Goal: Information Seeking & Learning: Understand process/instructions

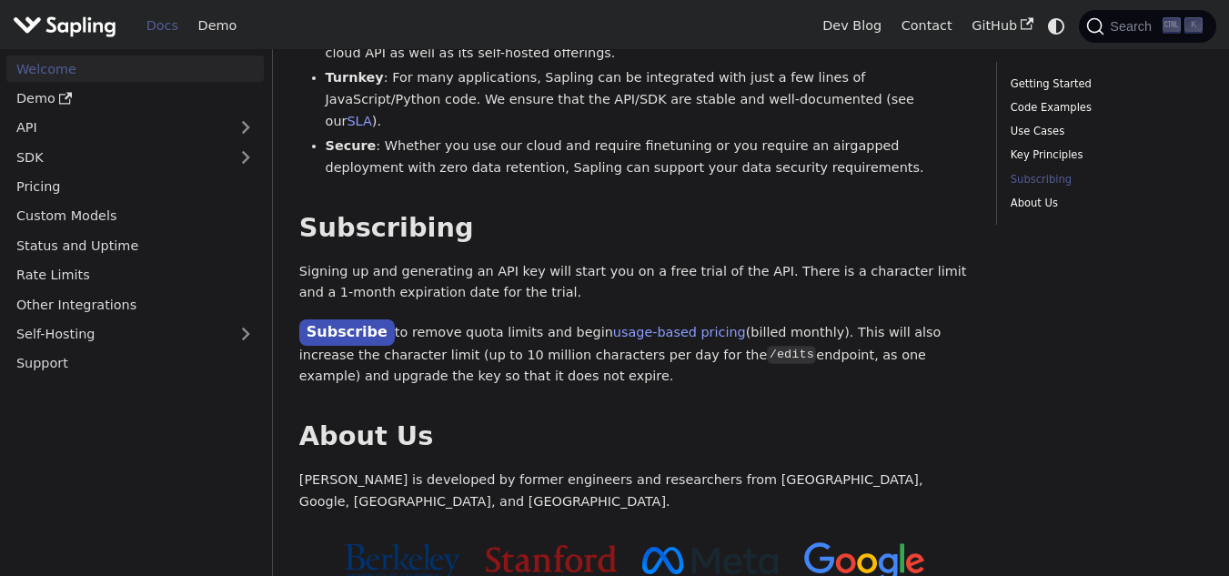
scroll to position [1448, 0]
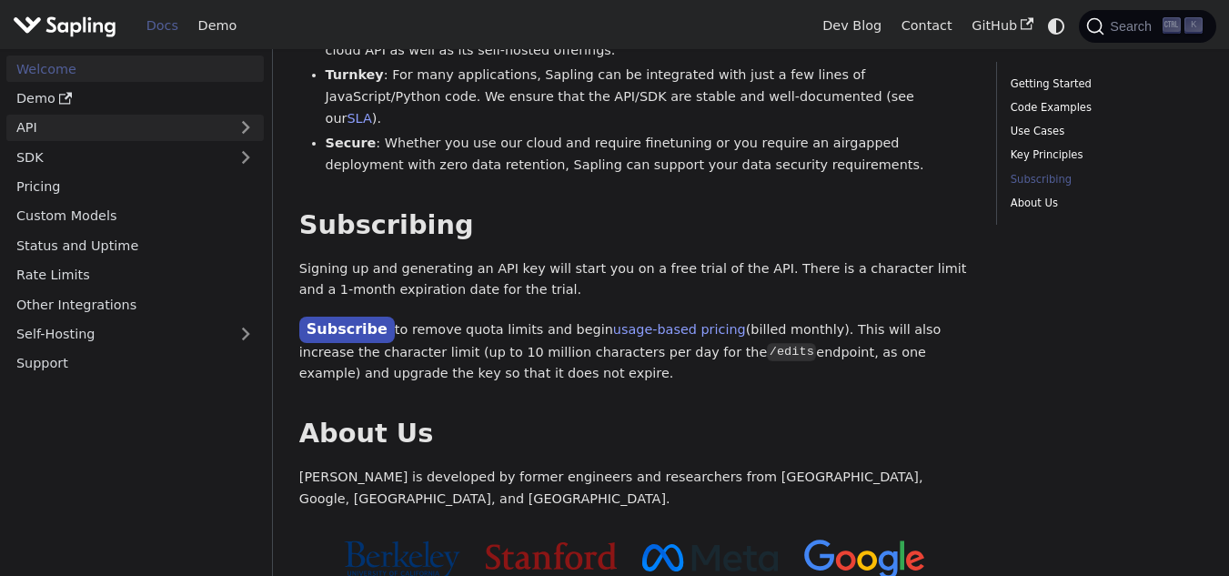
click at [197, 126] on link "API" at bounding box center [116, 128] width 221 height 26
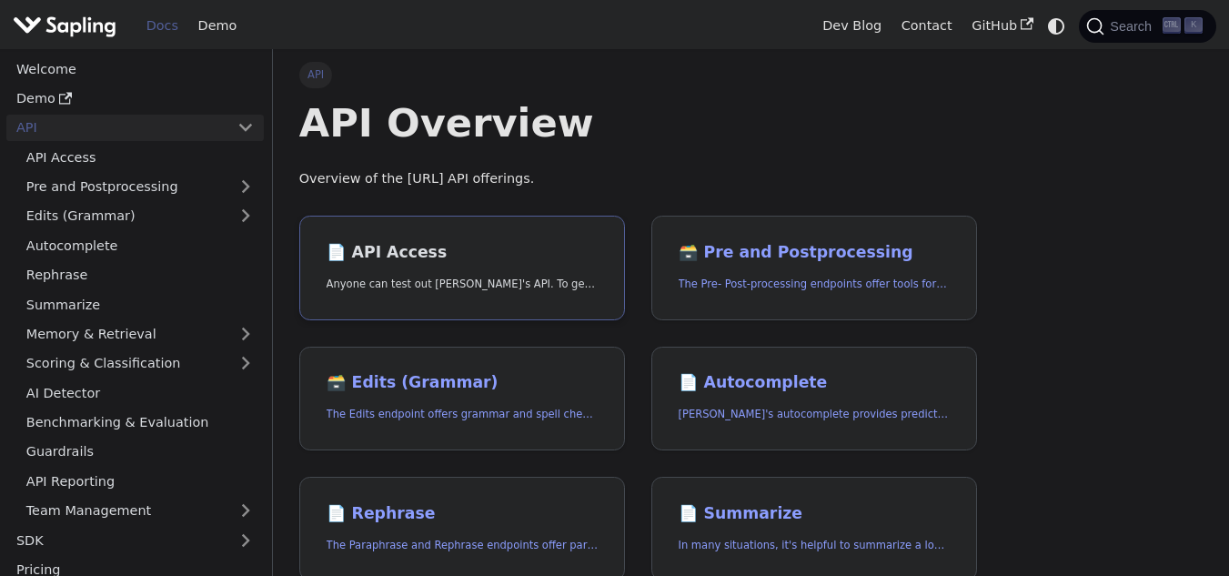
click at [458, 297] on link "📄️ API Access Anyone can test out [PERSON_NAME]'s API. To get started with the …" at bounding box center [462, 268] width 326 height 105
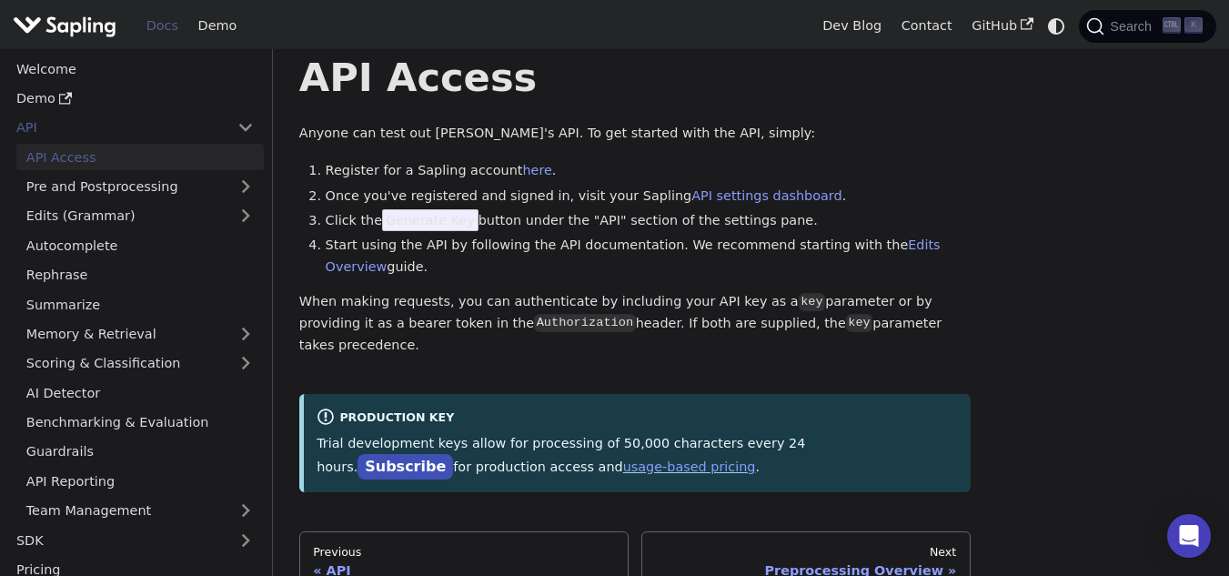
scroll to position [46, 0]
drag, startPoint x: 455, startPoint y: 220, endPoint x: 370, endPoint y: 219, distance: 84.6
click at [370, 219] on li "Click the Generate Key button under the "API" section of the settings pane." at bounding box center [648, 220] width 645 height 22
click at [451, 290] on p "When making requests, you can authenticate by including your API key as a key p…" at bounding box center [634, 322] width 671 height 65
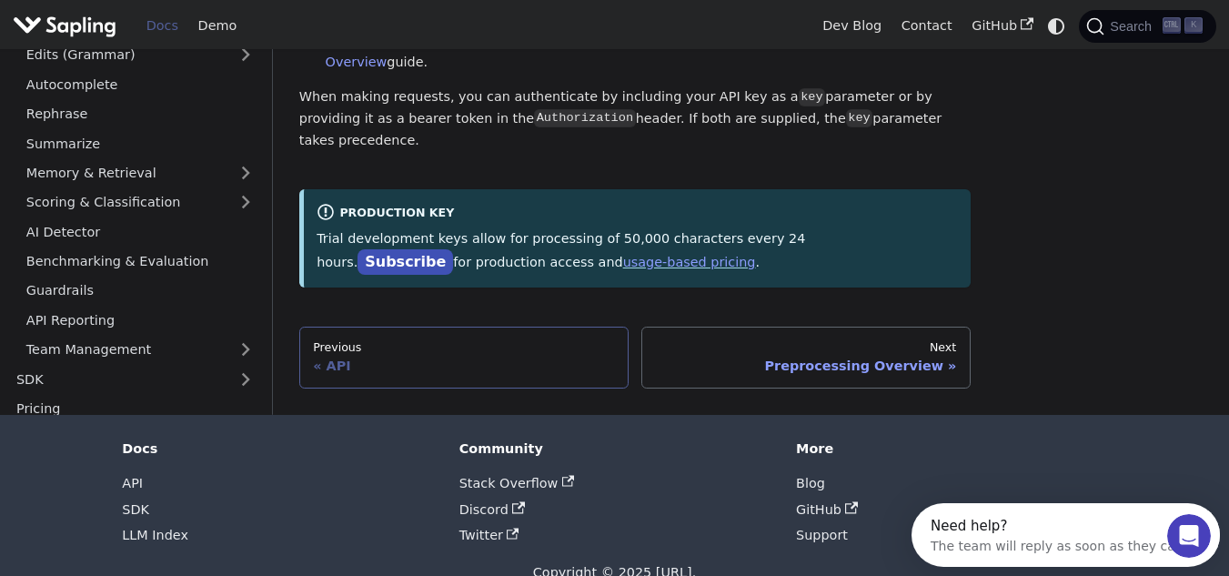
scroll to position [0, 0]
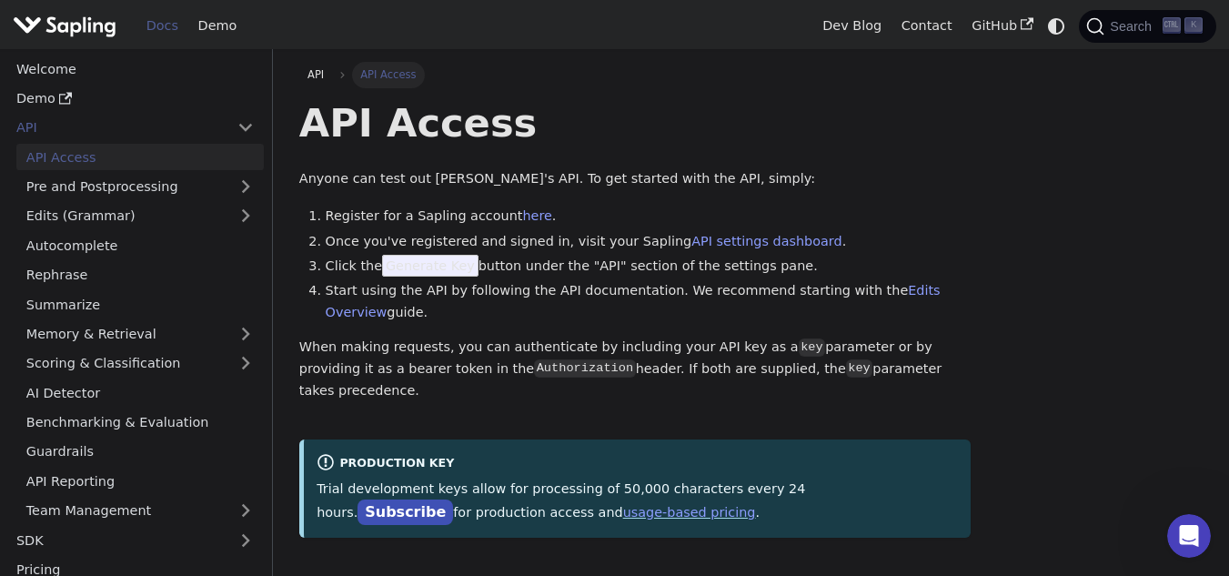
click at [85, 27] on img "Main" at bounding box center [65, 26] width 104 height 26
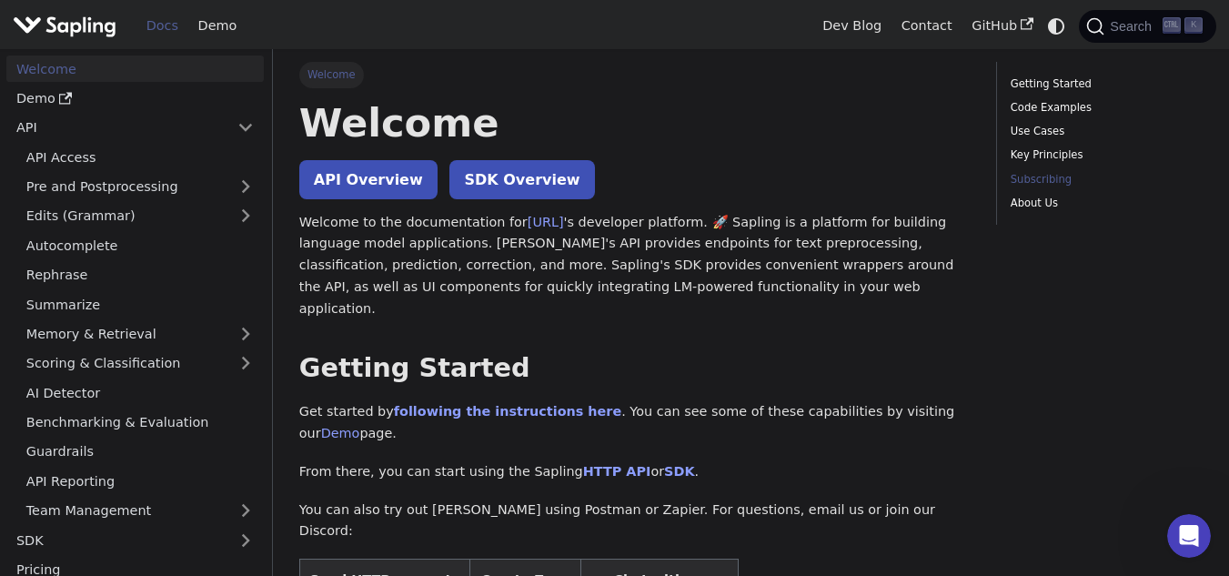
scroll to position [1448, 0]
